Goal: Information Seeking & Learning: Find specific fact

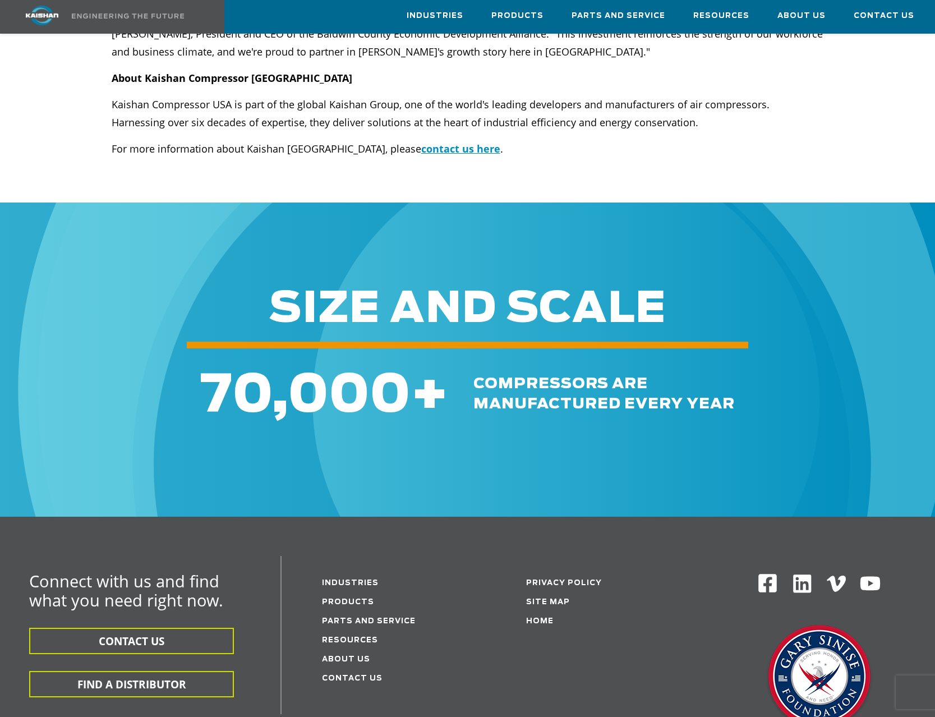
scroll to position [902, 0]
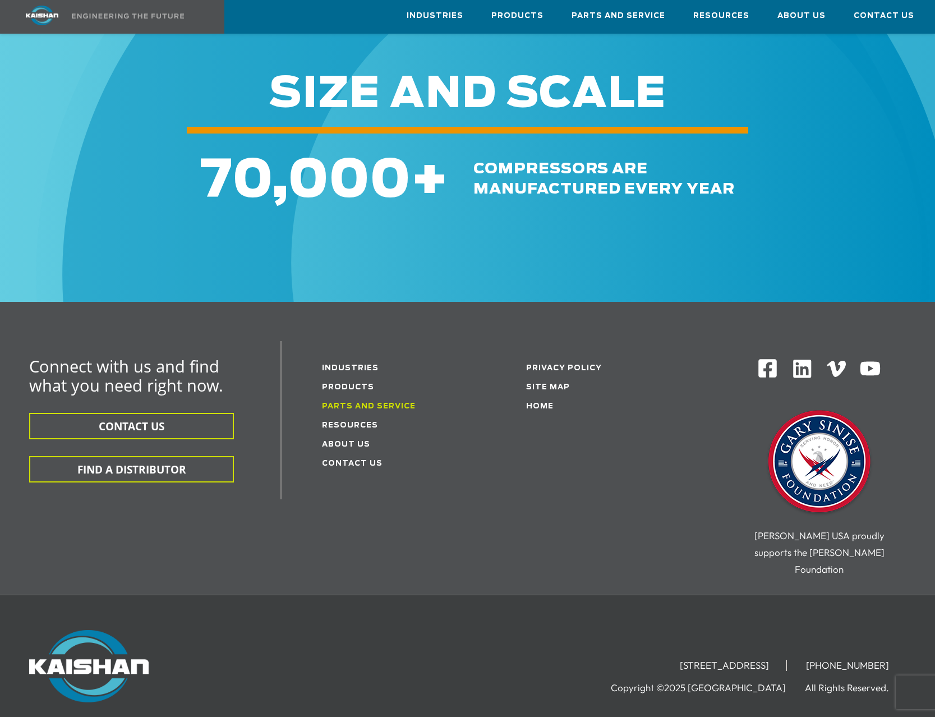
click at [394, 403] on link "Parts and service" at bounding box center [369, 406] width 94 height 7
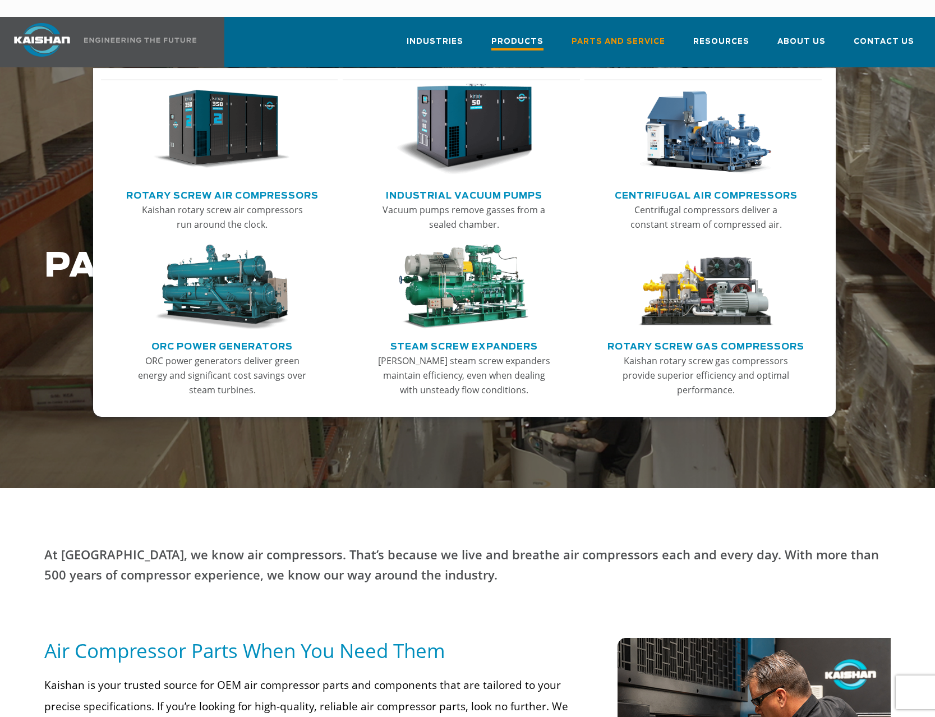
click at [516, 35] on span "Products" at bounding box center [518, 42] width 52 height 15
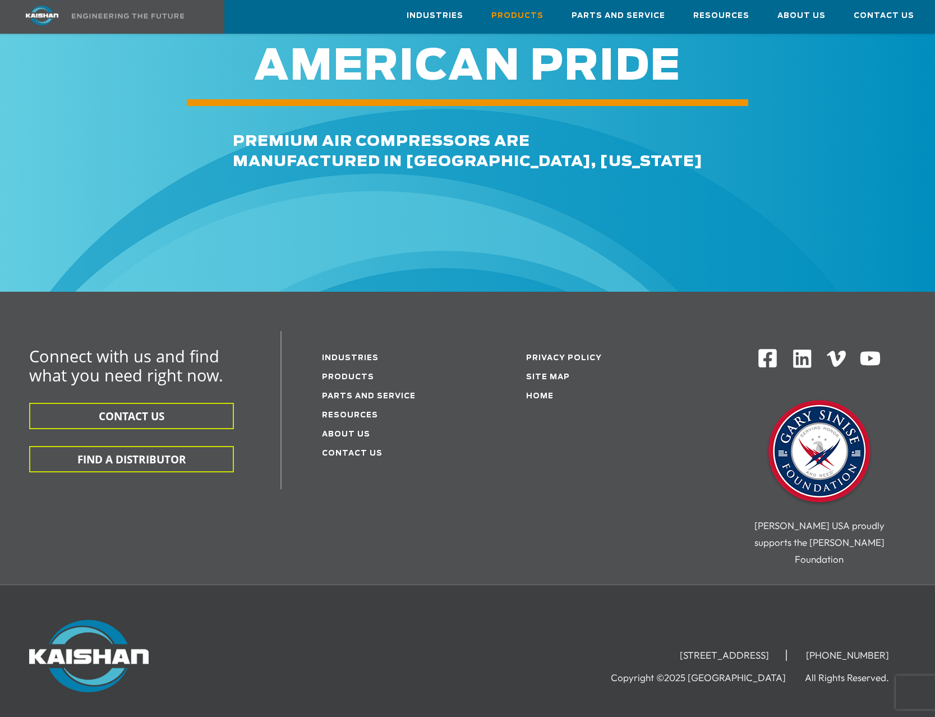
scroll to position [1666, 0]
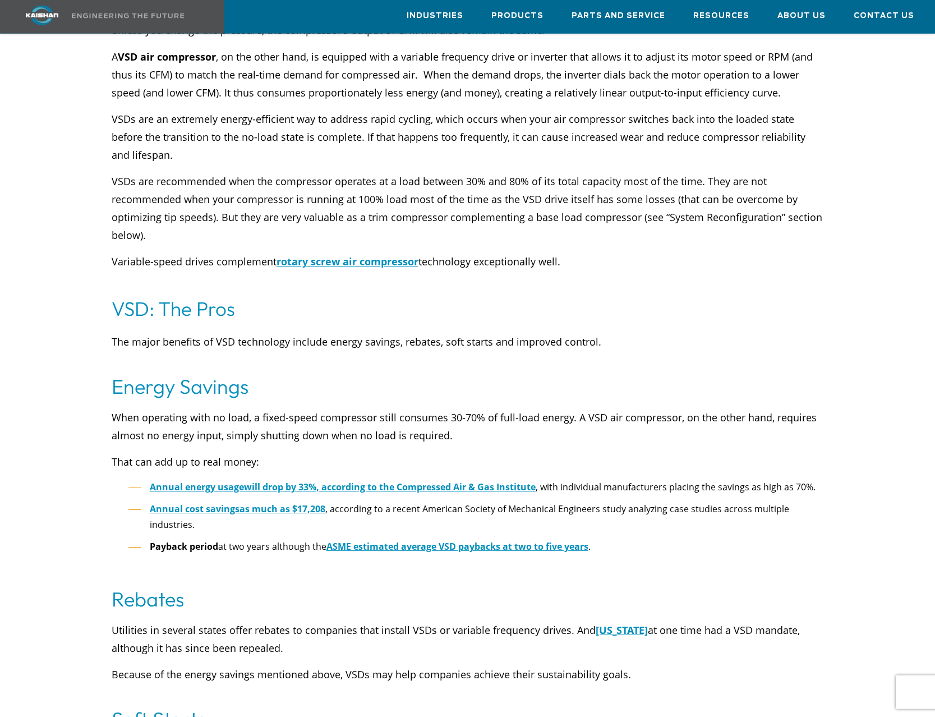
scroll to position [114, 0]
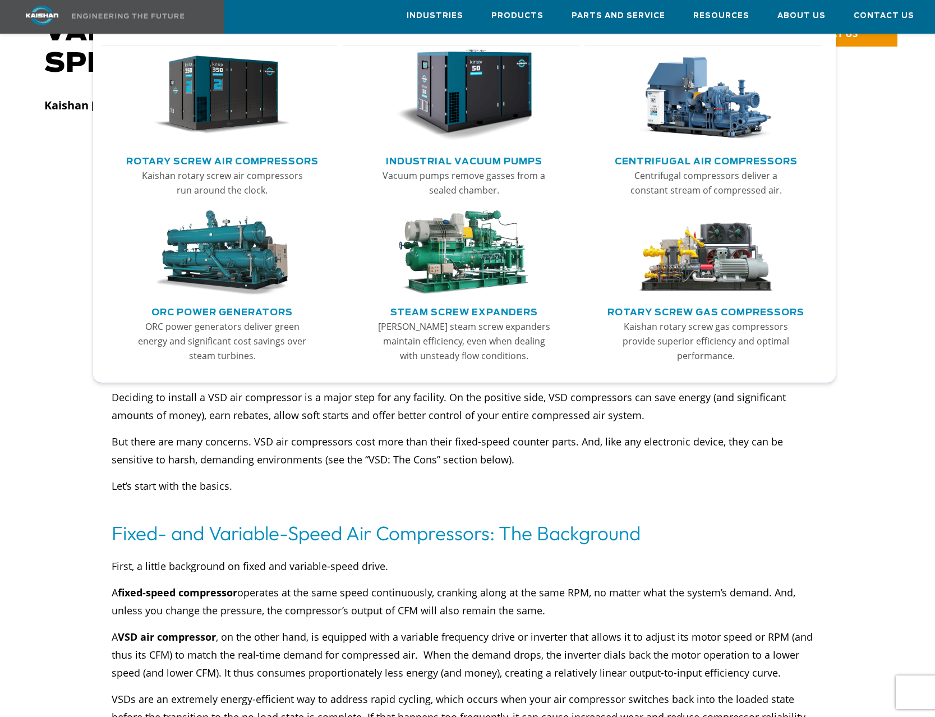
click at [212, 94] on img "Main menu" at bounding box center [222, 95] width 137 height 92
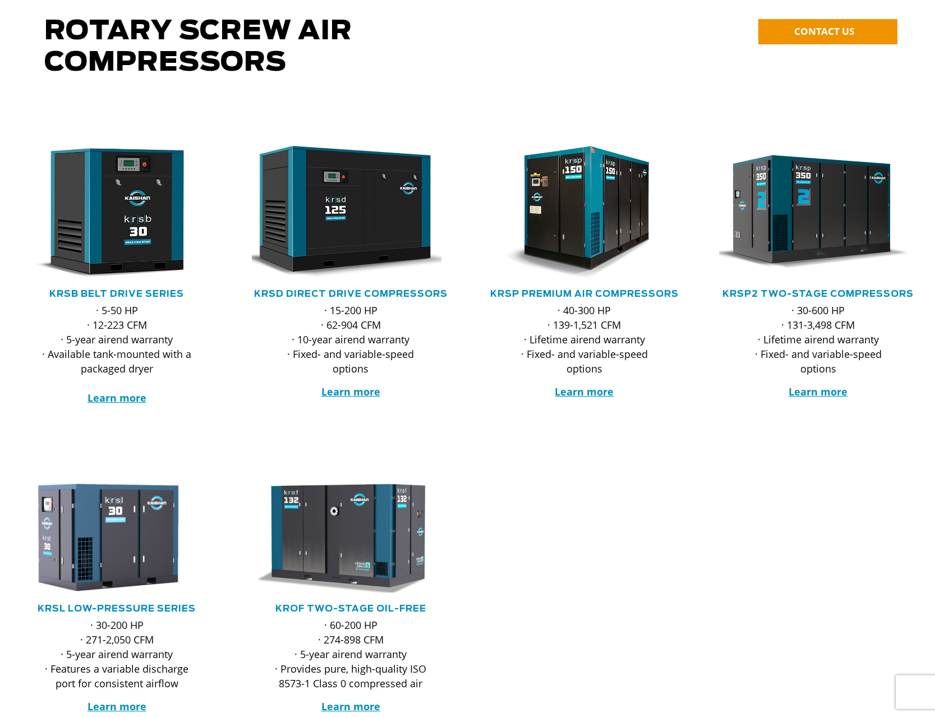
scroll to position [172, 0]
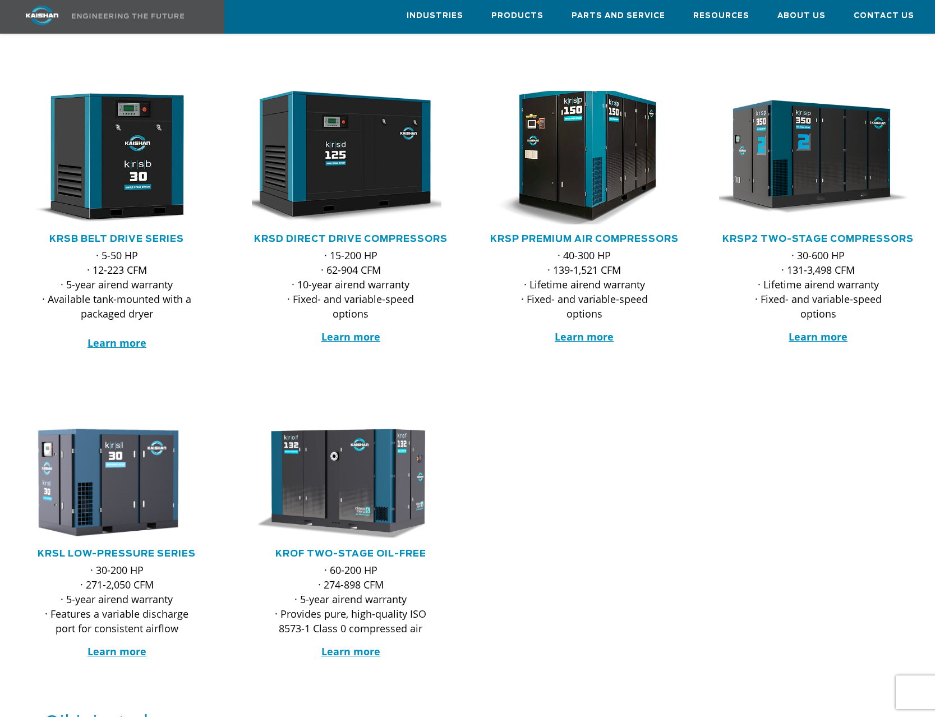
click at [567, 178] on img at bounding box center [576, 157] width 218 height 147
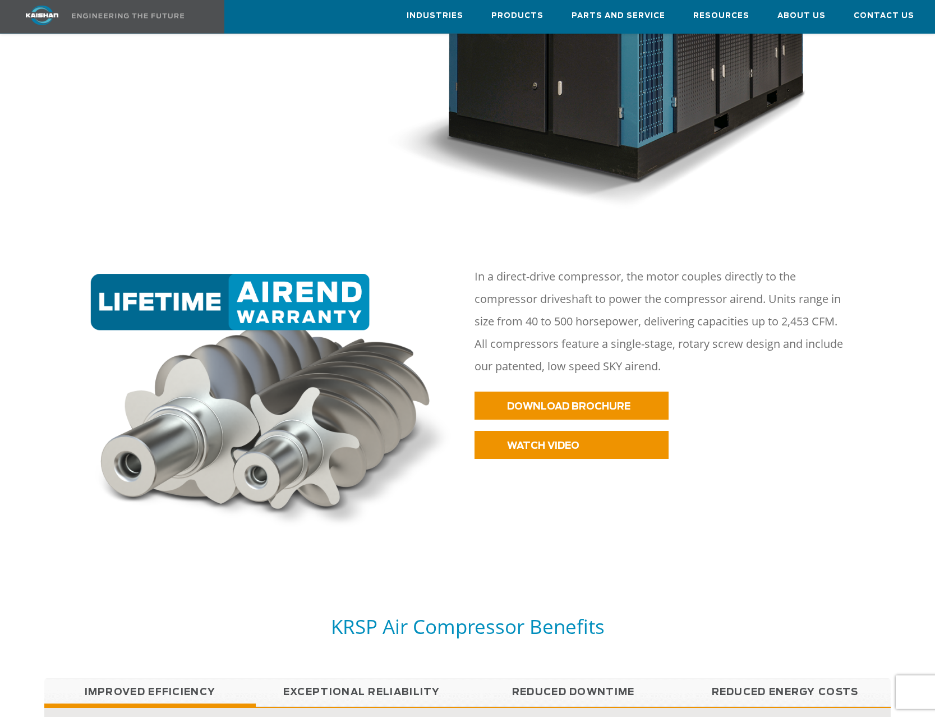
scroll to position [401, 0]
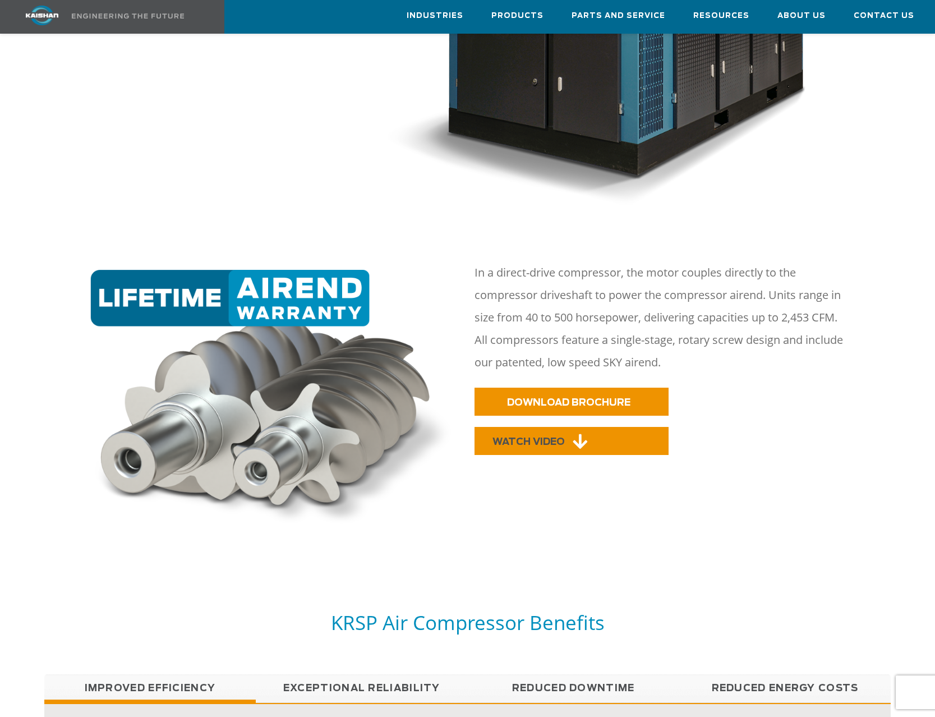
click at [565, 437] on span "WATCH VIDEO" at bounding box center [529, 442] width 72 height 10
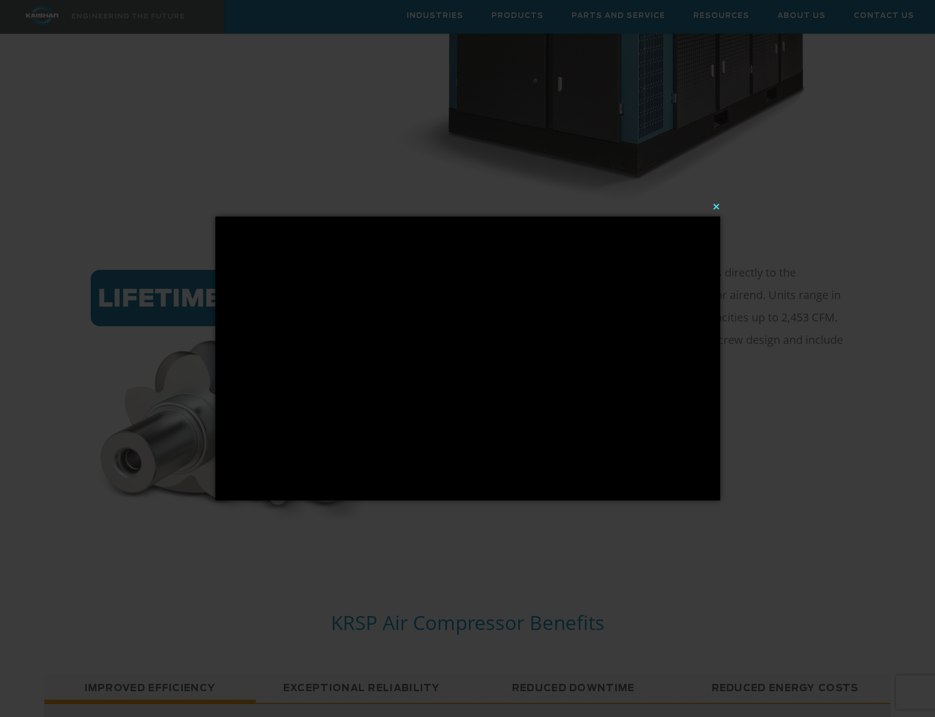
click at [720, 204] on button "×" at bounding box center [471, 206] width 505 height 25
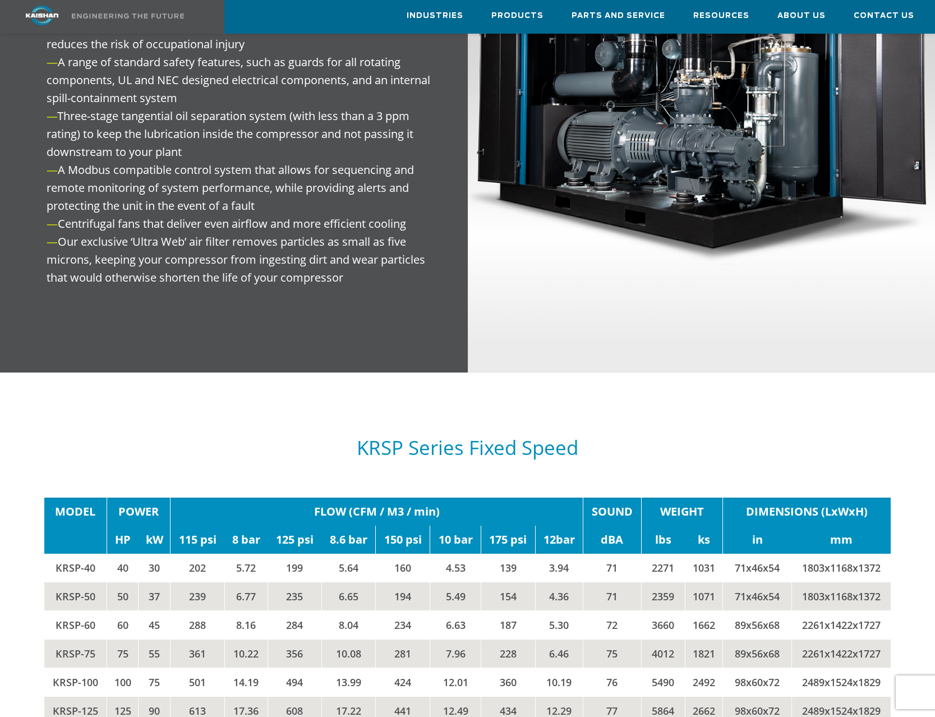
scroll to position [1660, 0]
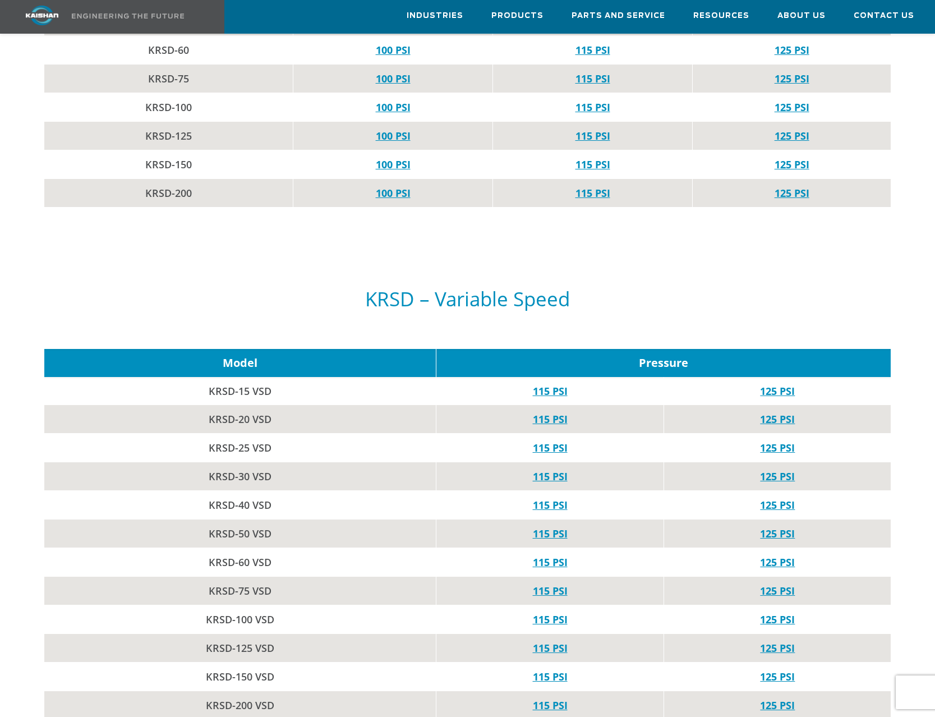
scroll to position [1602, 0]
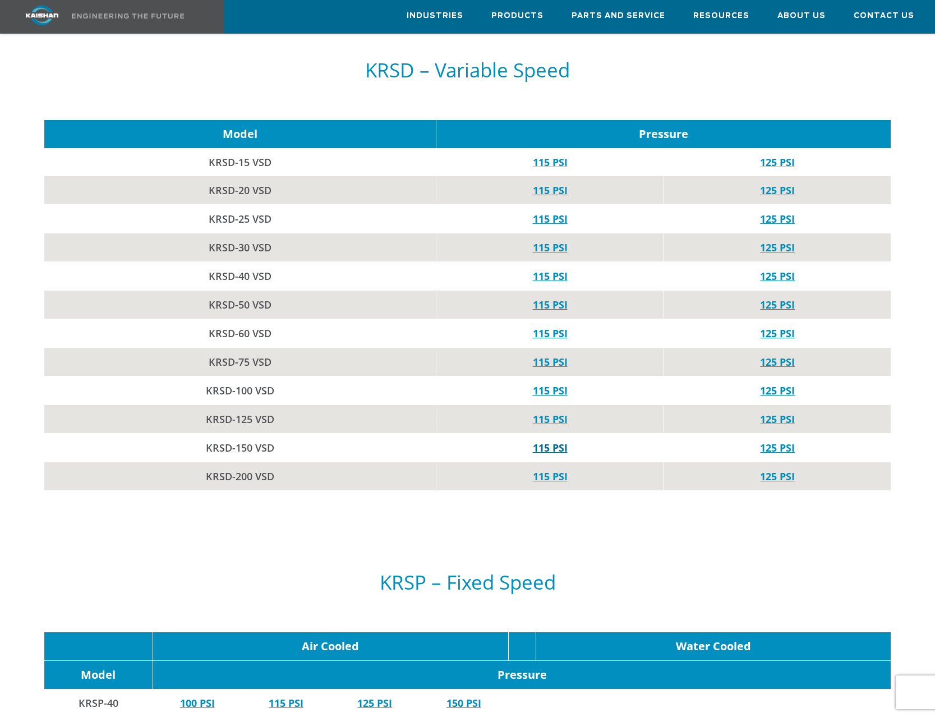
click at [560, 441] on link "115 PSI" at bounding box center [550, 447] width 35 height 13
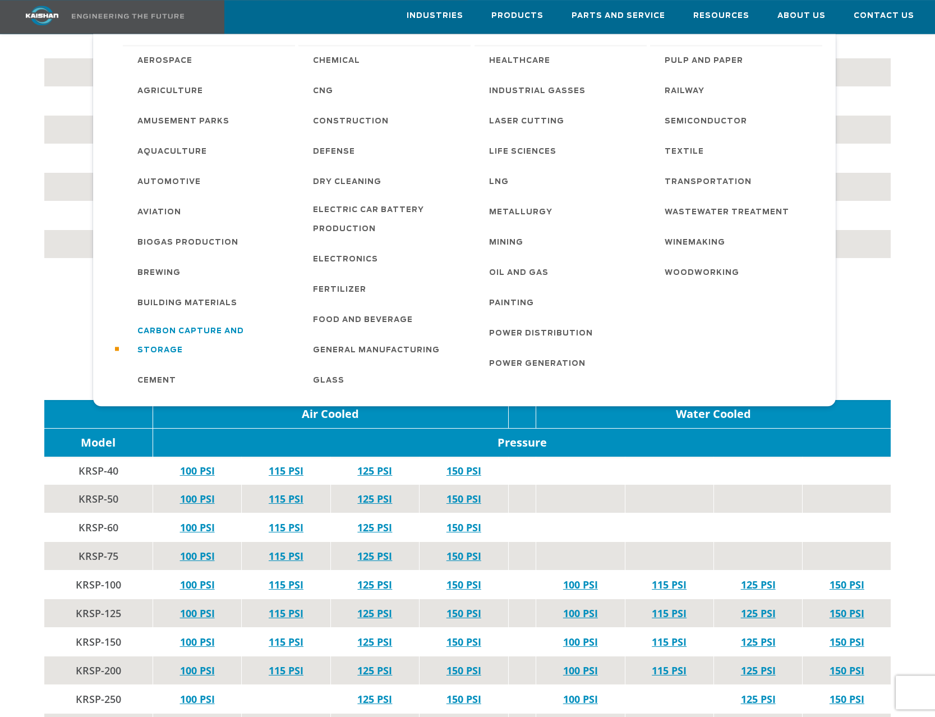
scroll to position [1889, 0]
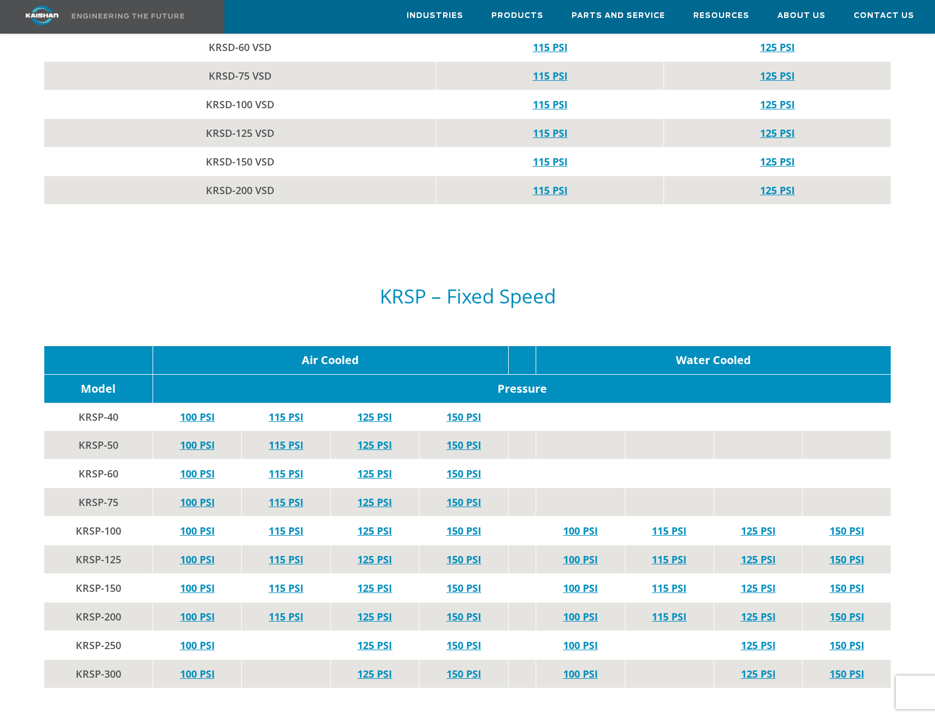
click at [49, 306] on div "KRSP – Fixed Speed" at bounding box center [467, 288] width 847 height 94
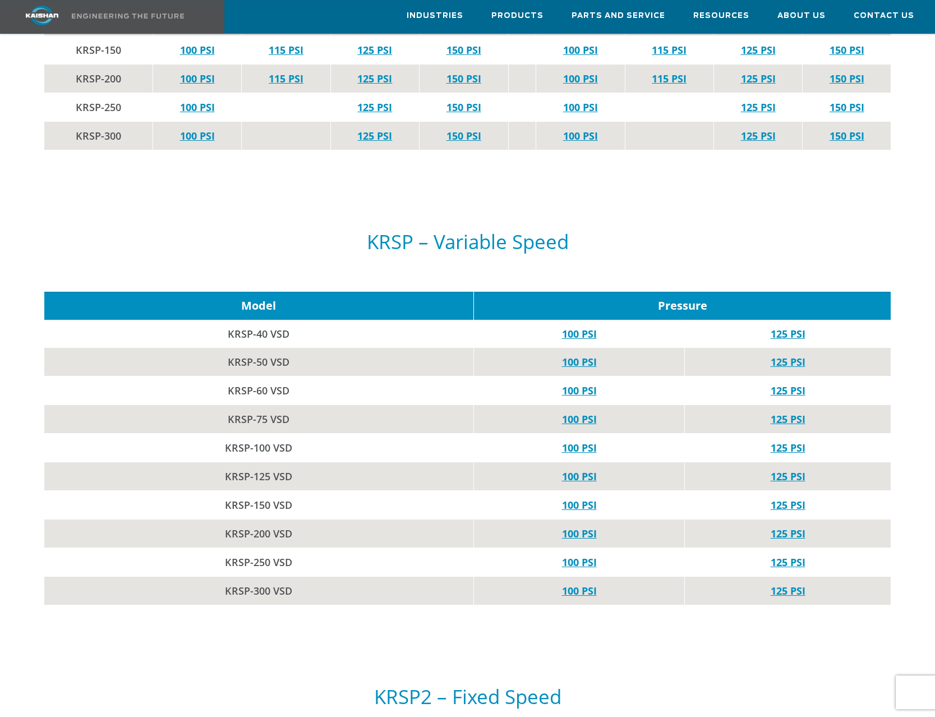
scroll to position [2461, 0]
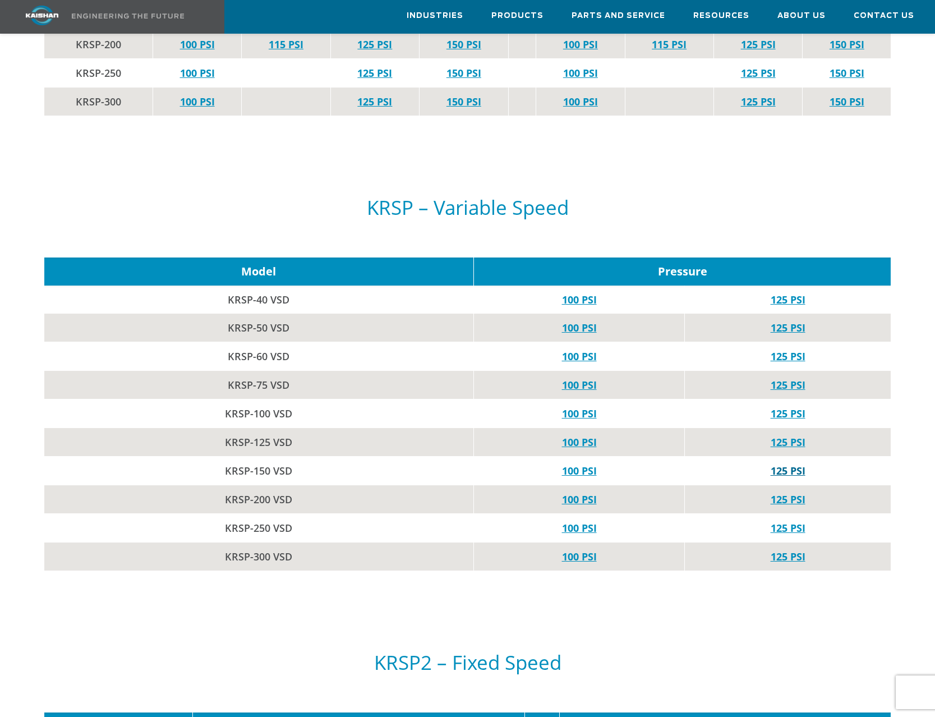
click at [780, 464] on link "125 PSI" at bounding box center [788, 470] width 35 height 13
click at [581, 464] on link "100 PSI" at bounding box center [579, 470] width 35 height 13
